Goal: Find specific page/section: Find specific page/section

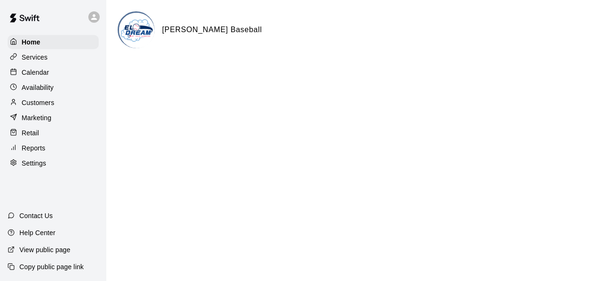
click at [35, 59] on p "Services" at bounding box center [35, 56] width 26 height 9
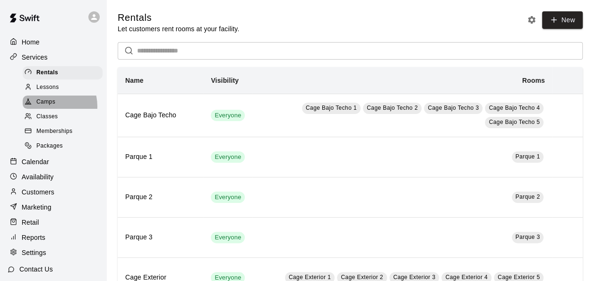
click at [49, 107] on span "Camps" at bounding box center [45, 101] width 19 height 9
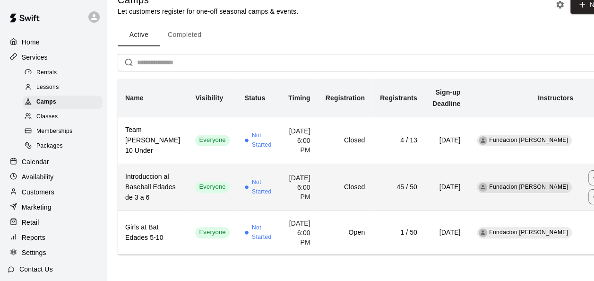
scroll to position [43, 0]
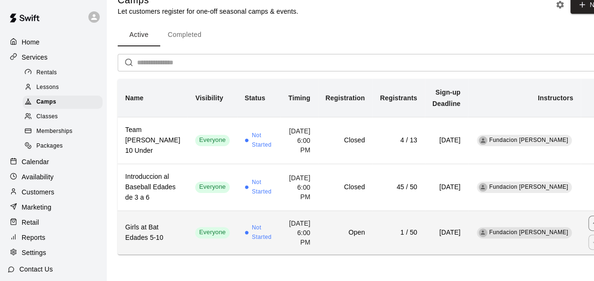
click at [166, 219] on th "Girls at Bat Edades 5-10" at bounding box center [153, 232] width 70 height 44
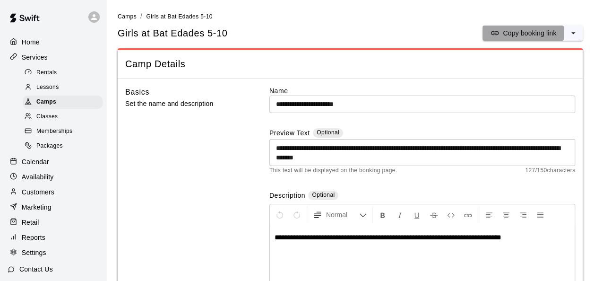
click at [553, 37] on p "Copy booking link" at bounding box center [529, 32] width 53 height 9
